Goal: Transaction & Acquisition: Purchase product/service

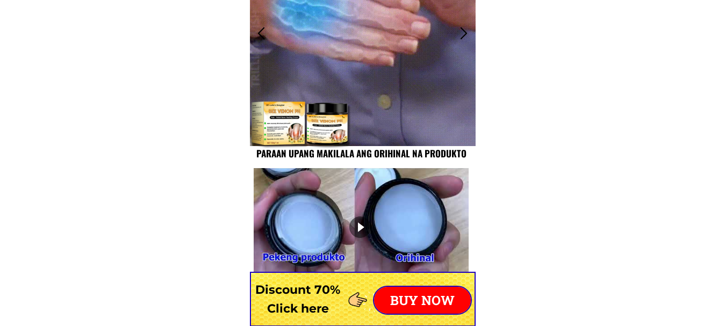
scroll to position [998, 0]
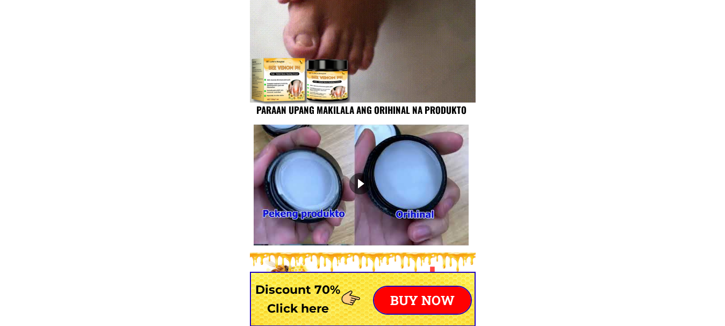
click at [418, 300] on p "BUY NOW" at bounding box center [422, 300] width 97 height 27
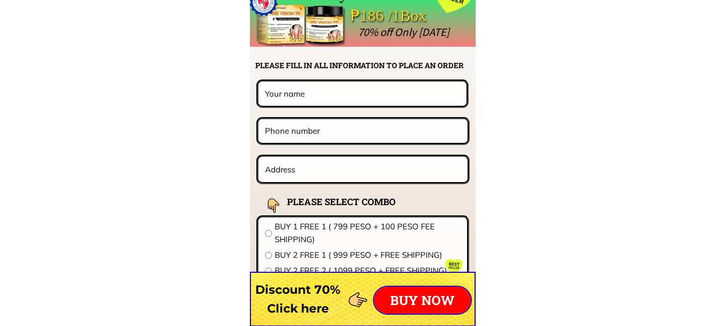
scroll to position [8449, 0]
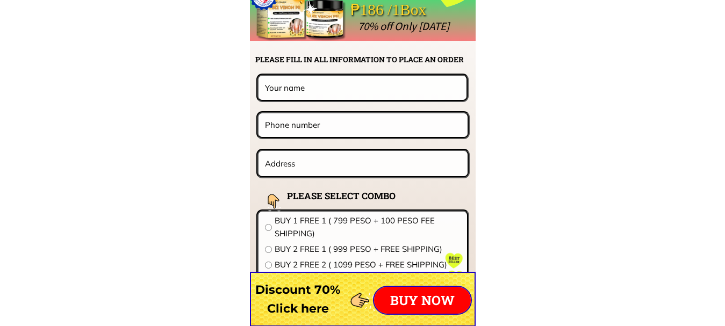
click at [332, 89] on input "text" at bounding box center [362, 88] width 200 height 24
type input "[PERSON_NAME] Obar"
click at [328, 129] on input "tel" at bounding box center [362, 124] width 201 height 23
type input "09619957311"
click at [317, 162] on input "text" at bounding box center [363, 163] width 202 height 25
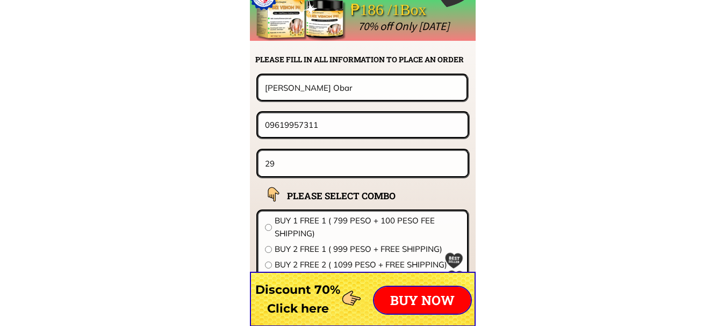
type input "2"
type input "Dasman Residences [STREET_ADDRESS][PERSON_NAME] [STREET_ADDRESS]"
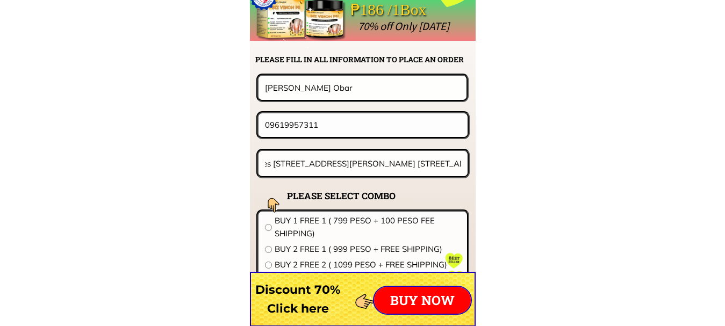
scroll to position [0, 0]
click at [317, 123] on input "09619957311" at bounding box center [362, 124] width 201 height 23
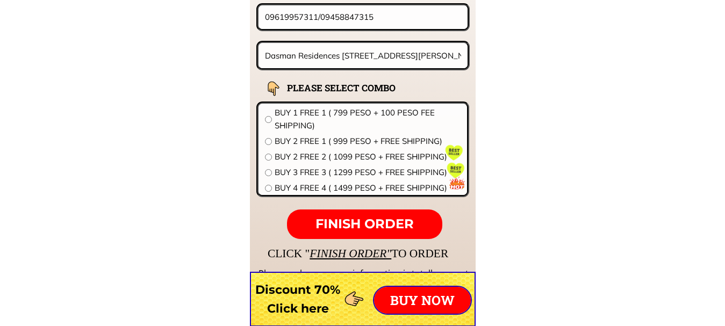
scroll to position [8629, 0]
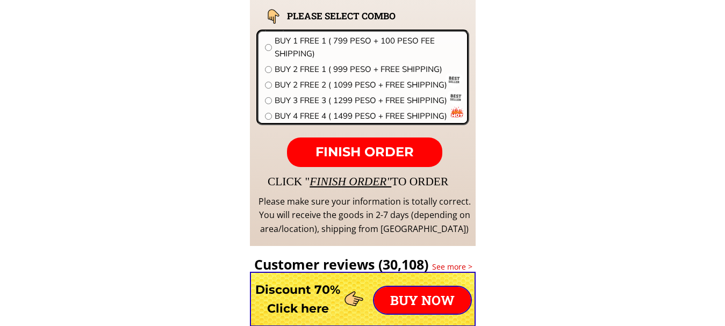
type input "09619957311/09458847315"
click at [270, 71] on input "radio" at bounding box center [268, 69] width 7 height 7
radio input "true"
click at [271, 71] on input "radio" at bounding box center [268, 69] width 7 height 7
click at [269, 84] on input "radio" at bounding box center [268, 85] width 7 height 7
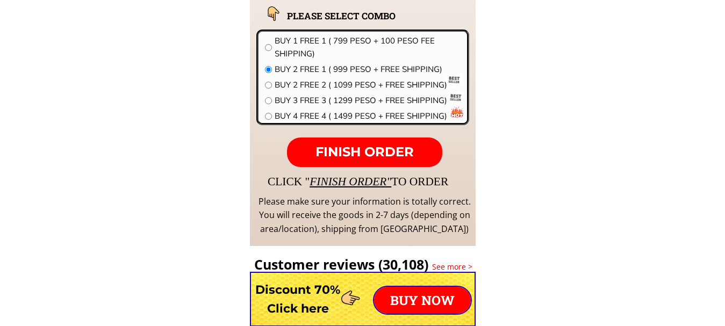
radio input "true"
click at [345, 152] on span "FINISH ORDER" at bounding box center [364, 152] width 98 height 16
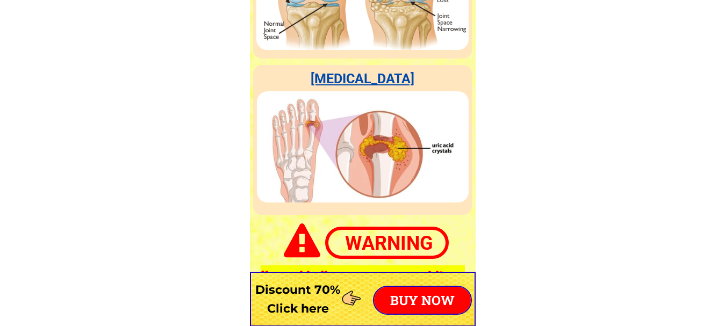
scroll to position [3470, 0]
